Goal: Task Accomplishment & Management: Complete application form

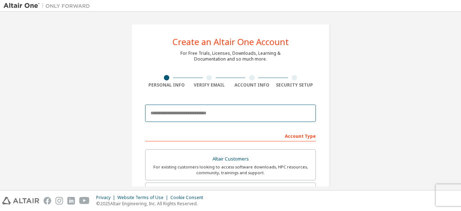
click at [200, 114] on input "email" at bounding box center [230, 112] width 171 height 17
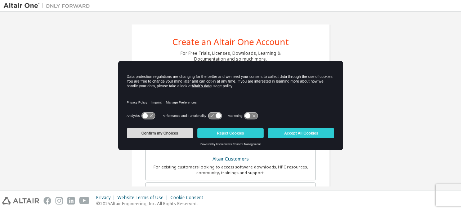
click at [165, 131] on button "Confirm my Choices" at bounding box center [160, 133] width 66 height 10
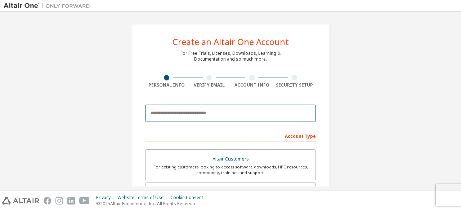
click at [180, 113] on input "email" at bounding box center [230, 112] width 171 height 17
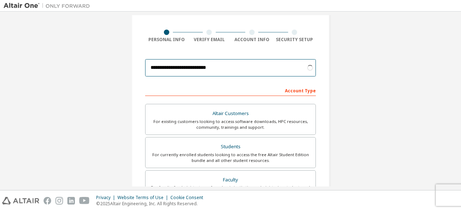
scroll to position [62, 0]
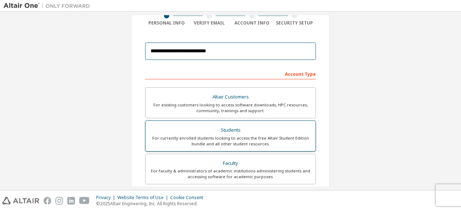
type input "**********"
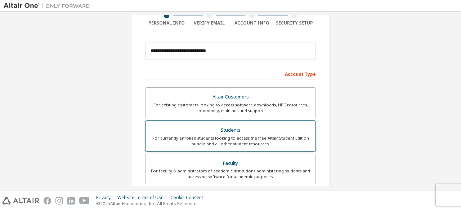
click at [241, 135] on div "For currently enrolled students looking to access the free Altair Student Editi…" at bounding box center [230, 141] width 161 height 12
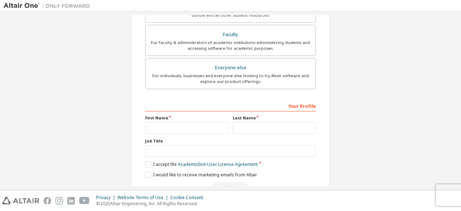
scroll to position [216, 0]
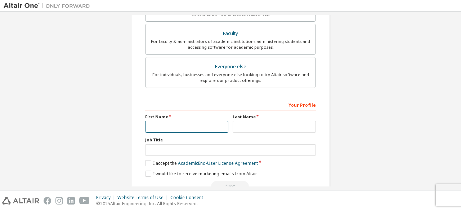
click at [179, 124] on input "text" at bounding box center [186, 127] width 83 height 12
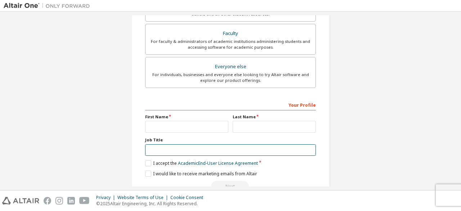
click at [164, 149] on input "text" at bounding box center [230, 150] width 171 height 12
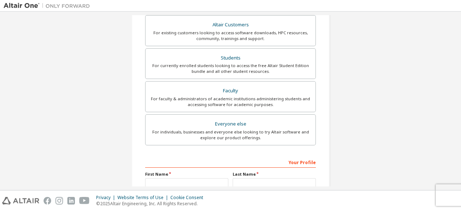
scroll to position [233, 0]
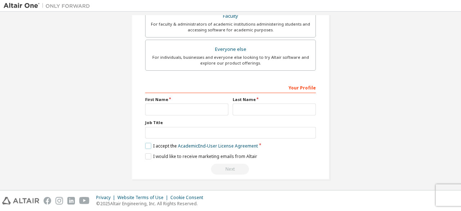
click at [148, 144] on label "I accept the Academic End-User License Agreement" at bounding box center [201, 146] width 113 height 6
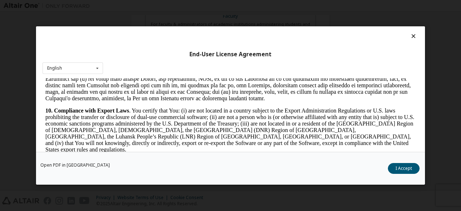
scroll to position [923, 0]
click at [401, 167] on button "I Accept" at bounding box center [404, 168] width 32 height 11
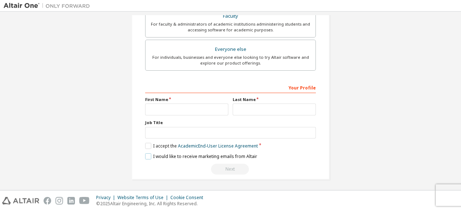
click at [148, 153] on label "I would like to receive marketing emails from Altair" at bounding box center [201, 156] width 112 height 6
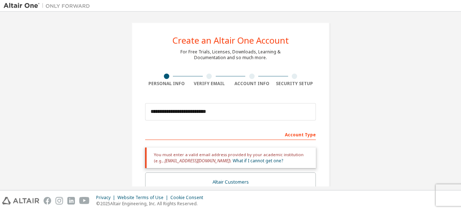
scroll to position [0, 0]
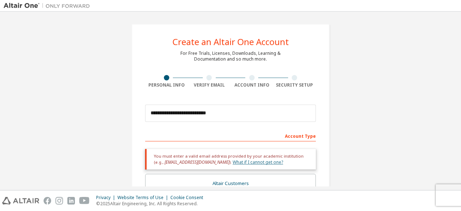
click at [246, 162] on link "What if I cannot get one?" at bounding box center [258, 162] width 50 height 6
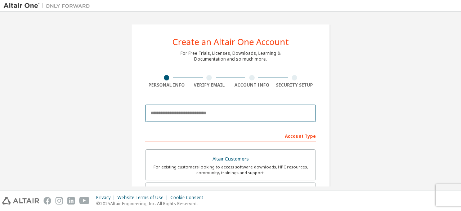
click at [176, 112] on input "email" at bounding box center [230, 112] width 171 height 17
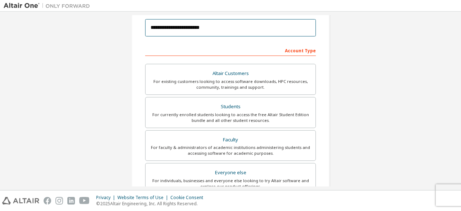
scroll to position [86, 0]
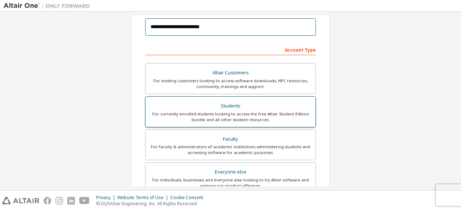
type input "**********"
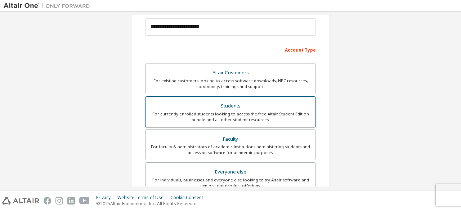
click at [203, 115] on div "For currently enrolled students looking to access the free Altair Student Editi…" at bounding box center [230, 117] width 161 height 12
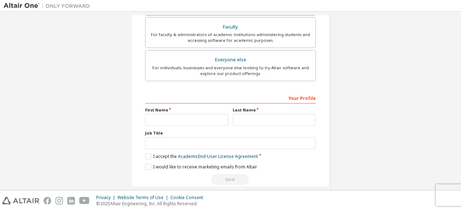
scroll to position [200, 0]
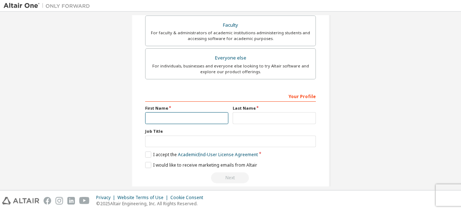
click at [174, 119] on input "text" at bounding box center [186, 118] width 83 height 12
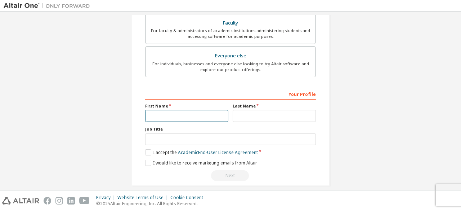
scroll to position [206, 0]
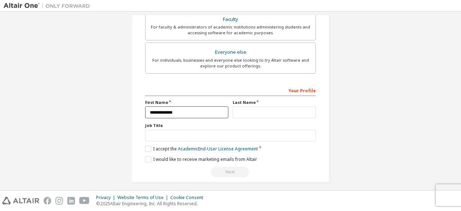
type input "**********"
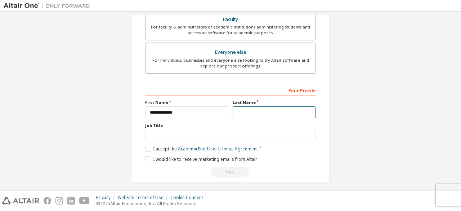
click at [249, 112] on input "text" at bounding box center [274, 112] width 83 height 12
type input "*****"
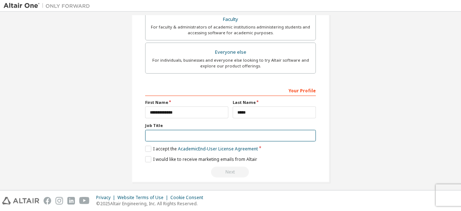
click at [163, 137] on input "text" at bounding box center [230, 136] width 171 height 12
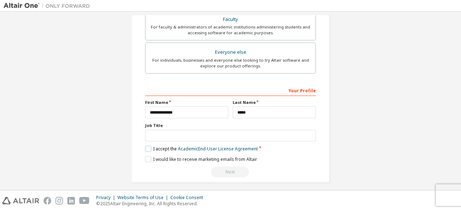
click at [145, 147] on label "I accept the Academic End-User License Agreement" at bounding box center [201, 149] width 113 height 6
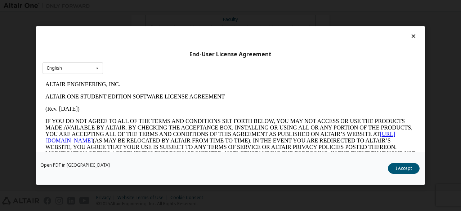
scroll to position [0, 0]
click at [406, 165] on button "I Accept" at bounding box center [404, 168] width 32 height 11
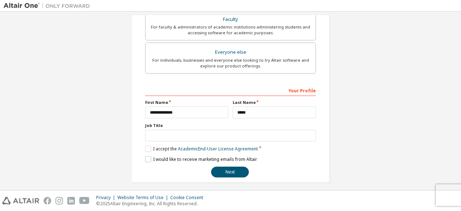
click at [146, 156] on label "I would like to receive marketing emails from Altair" at bounding box center [201, 159] width 112 height 6
click at [228, 170] on button "Next" at bounding box center [230, 171] width 38 height 11
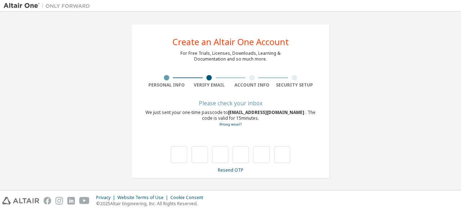
type input "*"
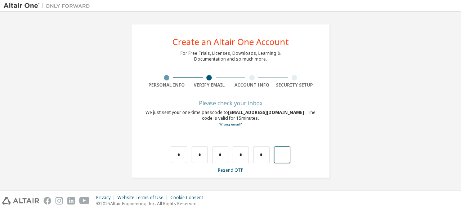
type input "*"
